Goal: Information Seeking & Learning: Understand process/instructions

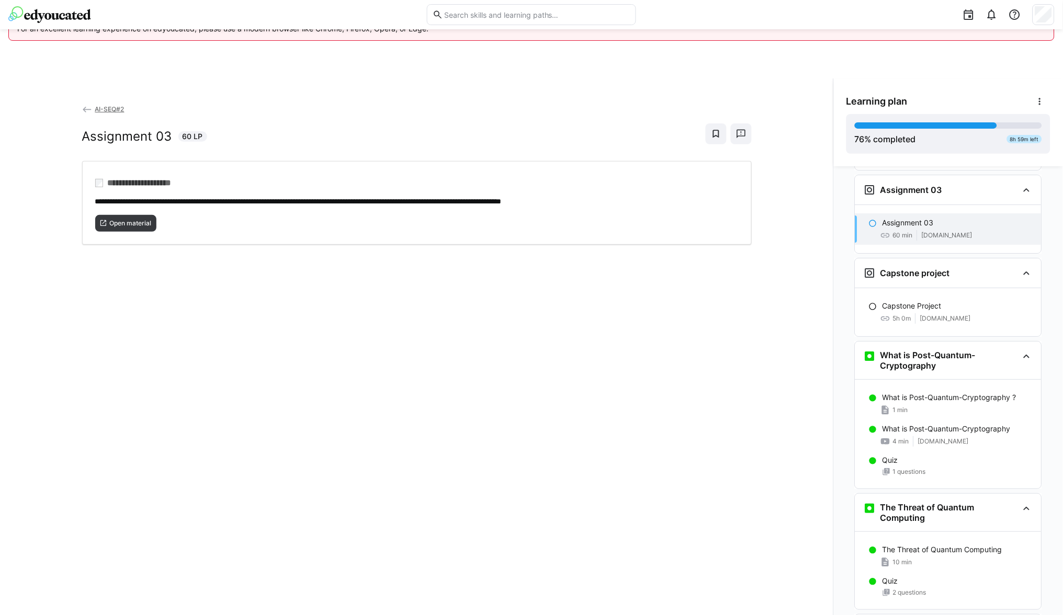
scroll to position [2193, 0]
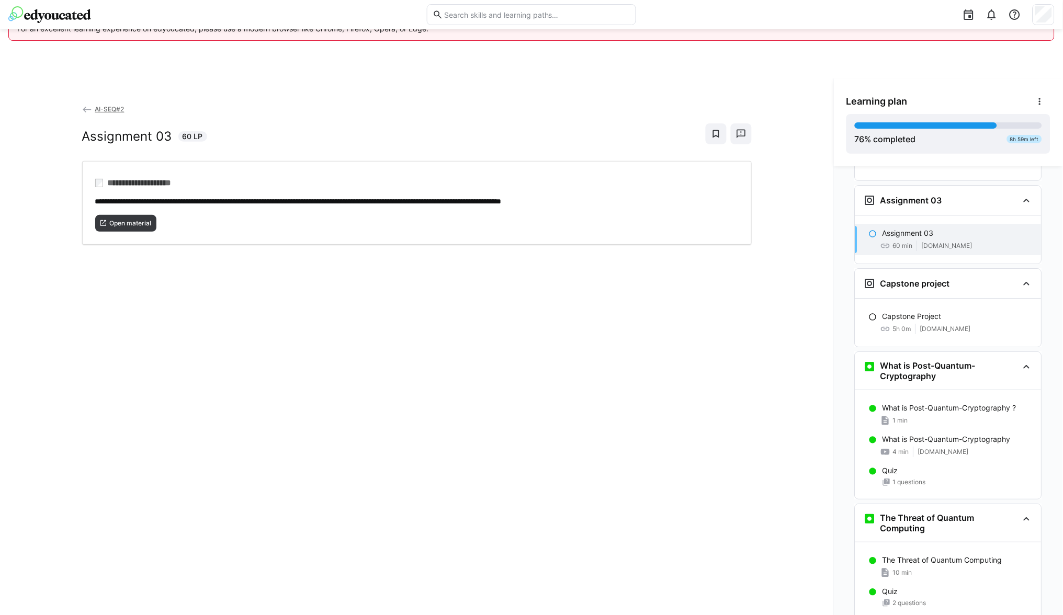
click at [897, 242] on span "60 min" at bounding box center [903, 246] width 20 height 8
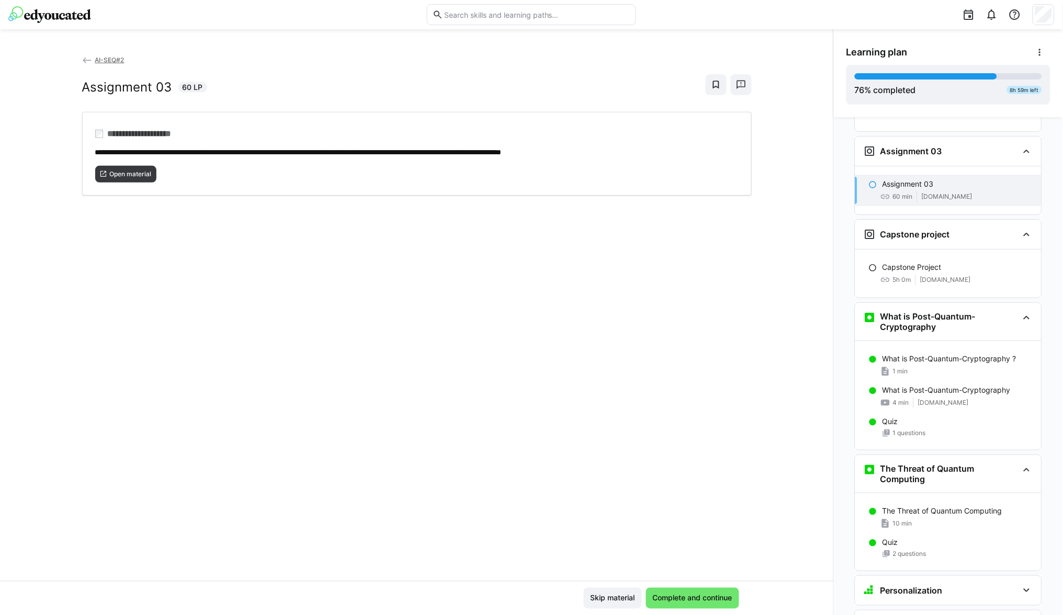
scroll to position [55, 0]
click at [717, 599] on span "Complete and continue" at bounding box center [692, 599] width 83 height 10
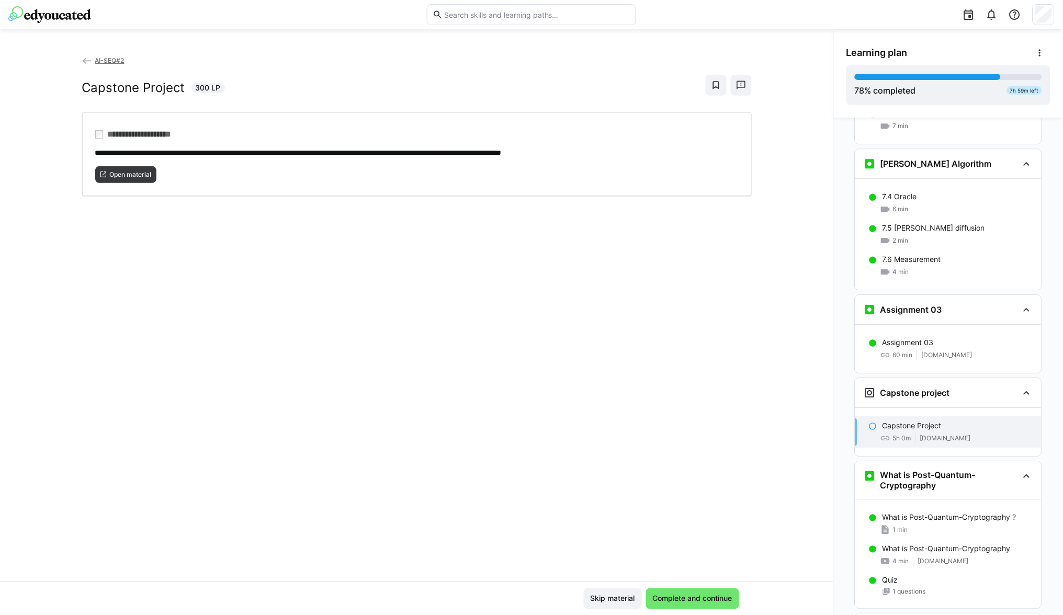
scroll to position [2034, 0]
click at [681, 597] on span "Complete and continue" at bounding box center [692, 599] width 83 height 10
click at [716, 508] on div "**********" at bounding box center [416, 318] width 833 height 527
click at [897, 421] on p "Capstone Project" at bounding box center [912, 426] width 59 height 10
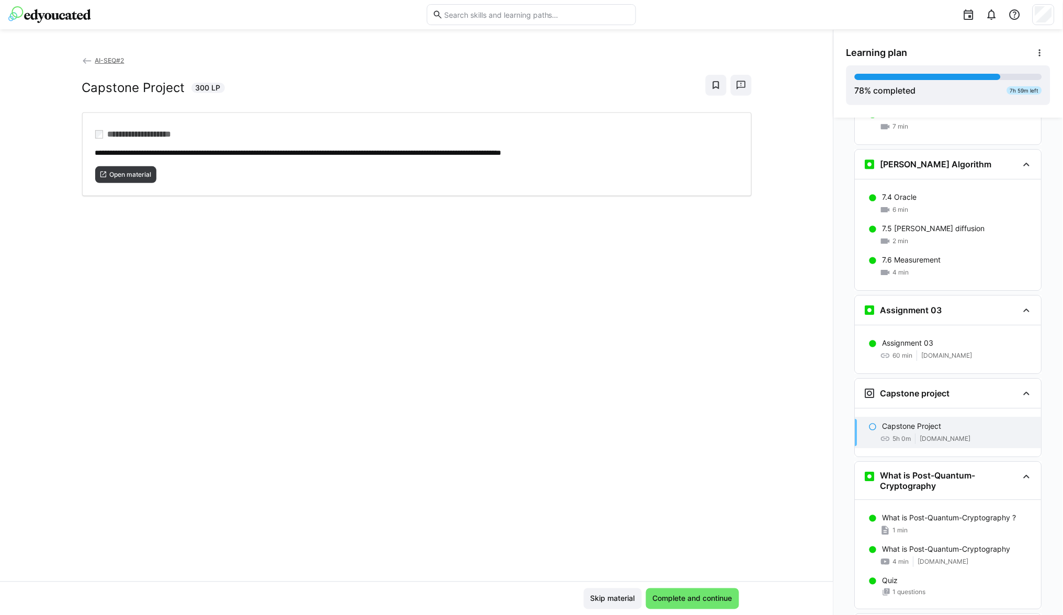
click at [895, 421] on p "Capstone Project" at bounding box center [912, 426] width 59 height 10
click at [700, 594] on span "Complete and continue" at bounding box center [692, 599] width 83 height 10
click at [690, 573] on div "**********" at bounding box center [416, 318] width 833 height 527
click at [639, 404] on div "**********" at bounding box center [416, 318] width 833 height 527
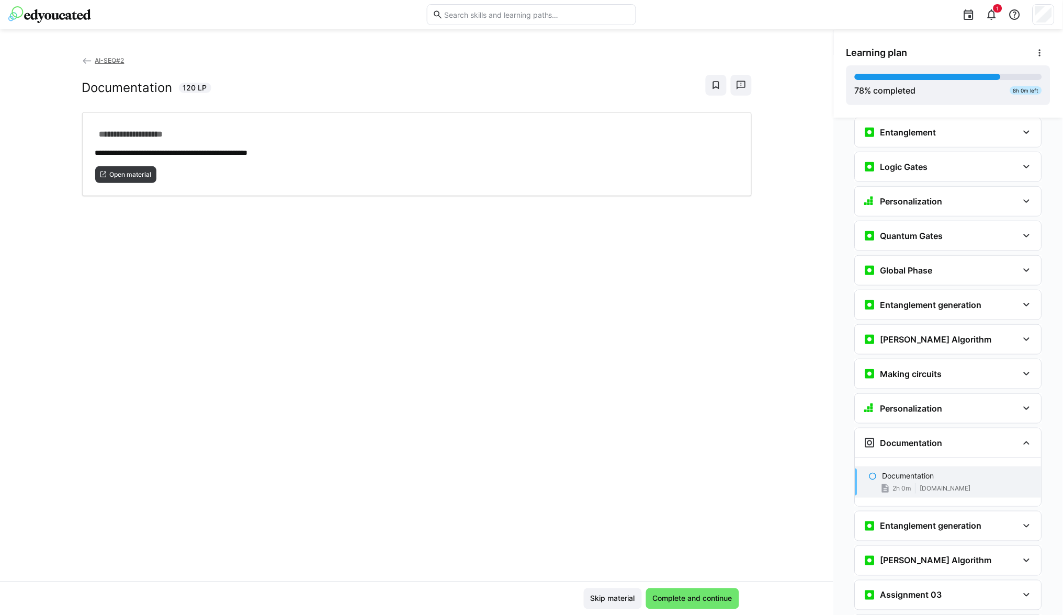
scroll to position [1603, 0]
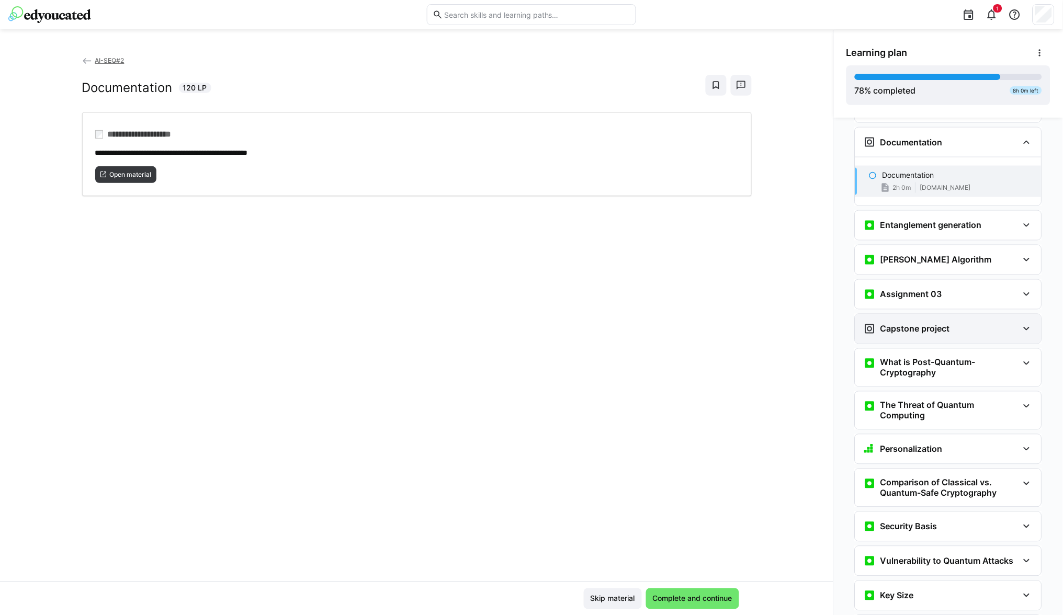
click at [906, 325] on div "Capstone project" at bounding box center [907, 329] width 86 height 13
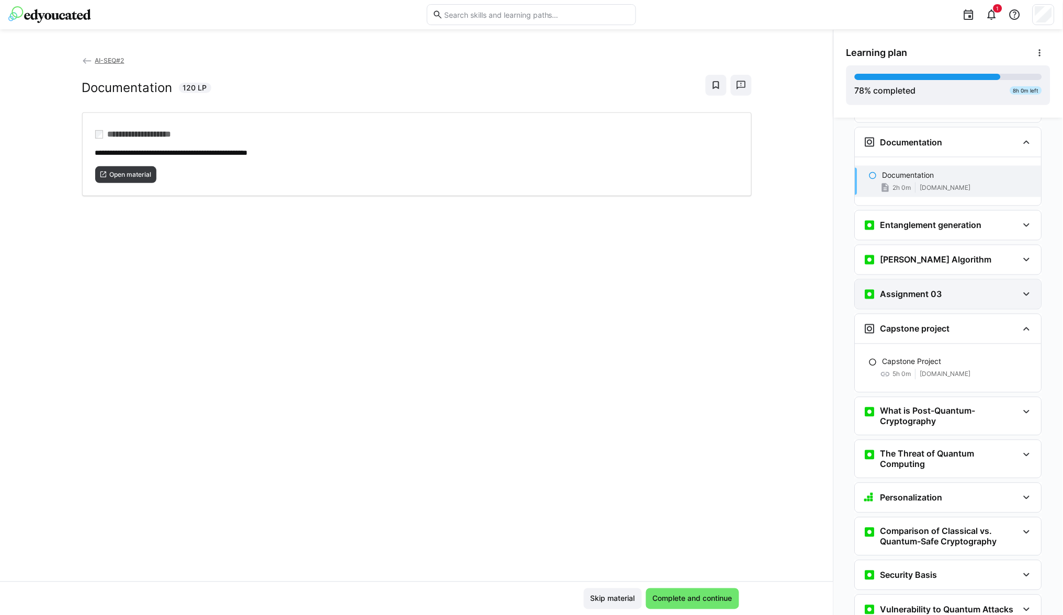
click at [909, 289] on h3 "Assignment 03" at bounding box center [912, 294] width 62 height 10
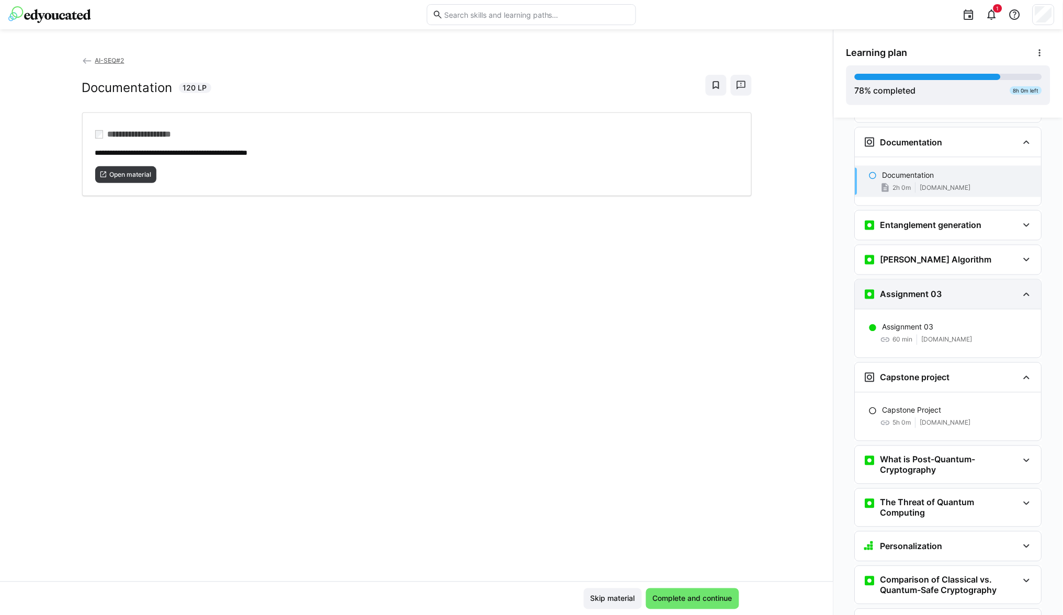
click at [909, 289] on h3 "Assignment 03" at bounding box center [912, 294] width 62 height 10
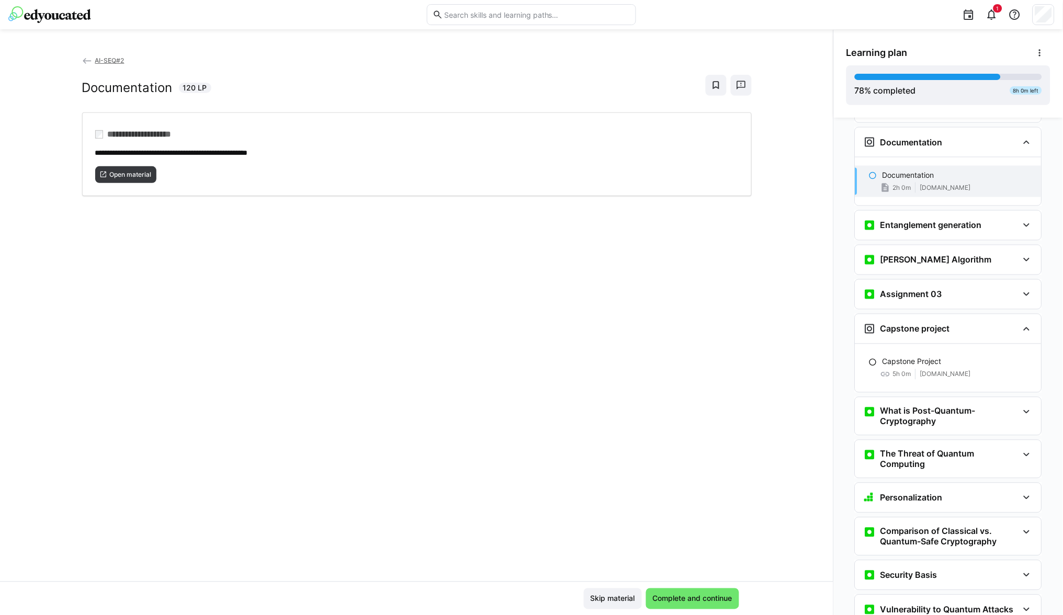
click at [869, 172] on eds-icon at bounding box center [873, 176] width 8 height 8
click at [892, 170] on p "Documentation" at bounding box center [909, 175] width 52 height 10
click at [900, 170] on p "Documentation" at bounding box center [909, 175] width 52 height 10
click at [670, 597] on span "Complete and continue" at bounding box center [692, 599] width 83 height 10
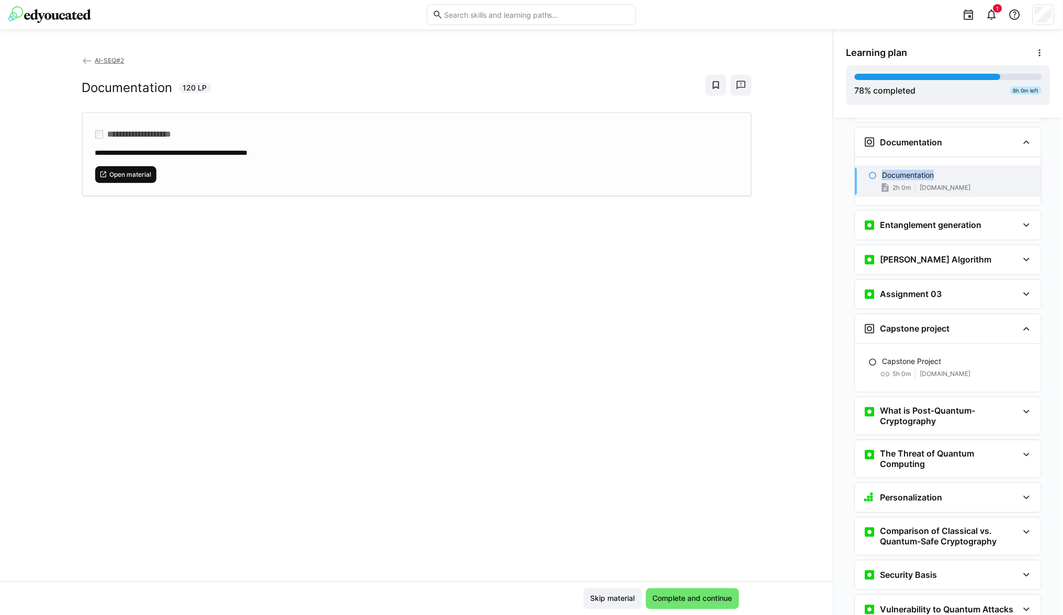
click at [133, 175] on span "Open material" at bounding box center [130, 175] width 44 height 8
click at [672, 600] on span "Complete and continue" at bounding box center [692, 599] width 83 height 10
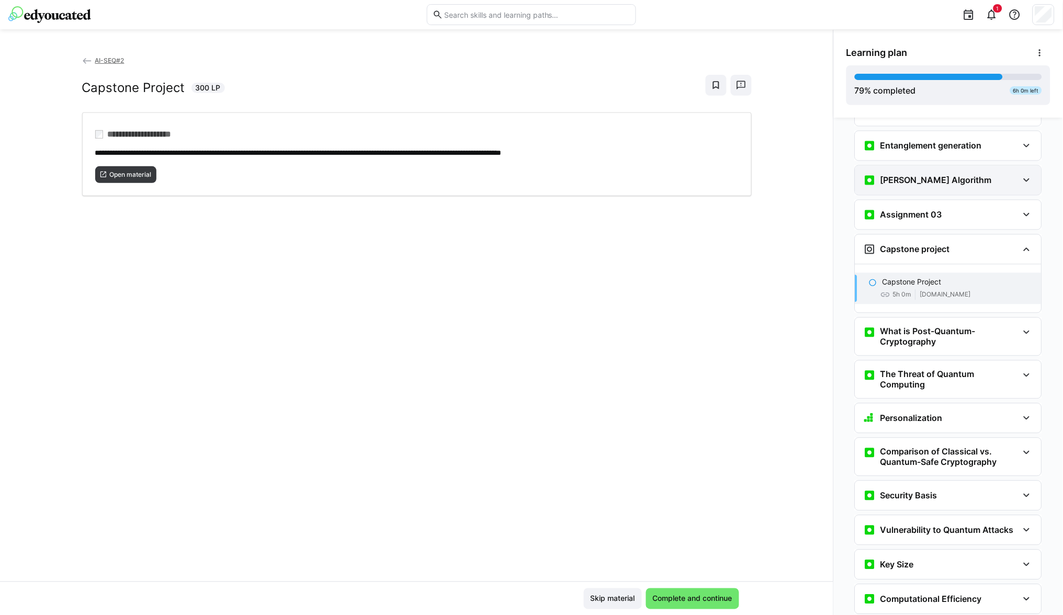
scroll to position [1686, 0]
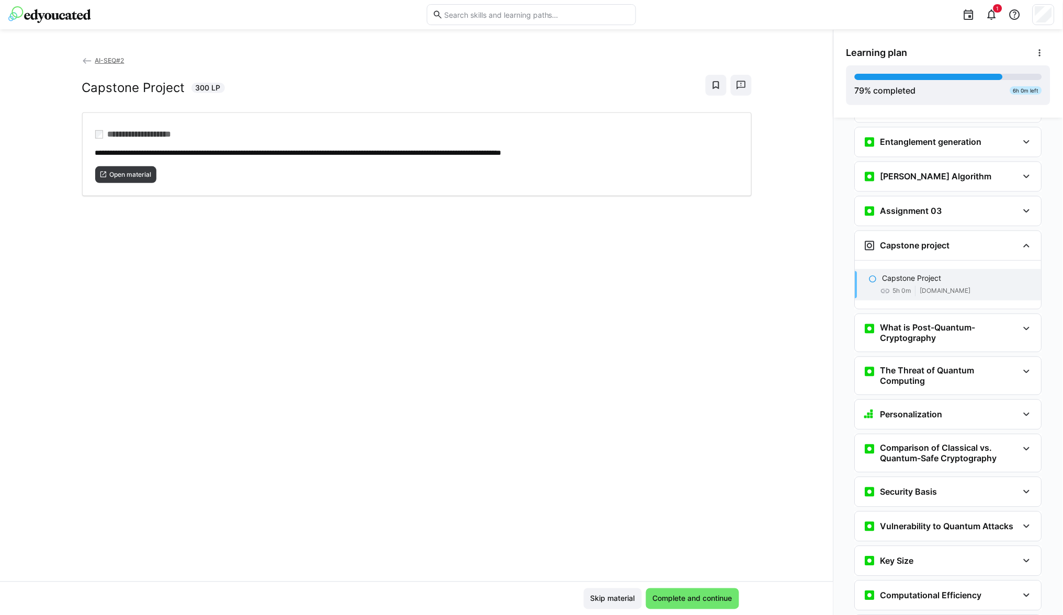
click at [906, 274] on p "Capstone Project" at bounding box center [912, 279] width 59 height 10
click at [917, 274] on p "Capstone Project" at bounding box center [912, 279] width 59 height 10
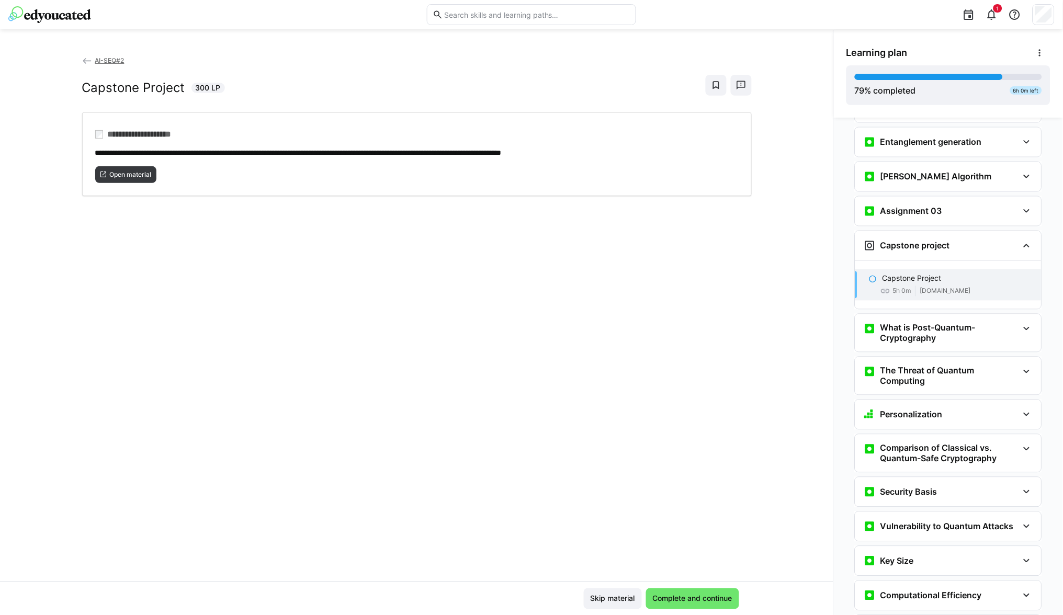
click at [900, 274] on p "Capstone Project" at bounding box center [912, 279] width 59 height 10
click at [131, 175] on span "Open material" at bounding box center [130, 175] width 44 height 8
